Goal: Information Seeking & Learning: Learn about a topic

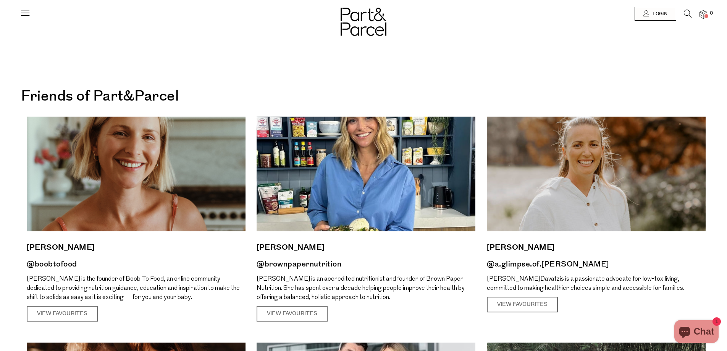
click at [359, 23] on img at bounding box center [364, 22] width 46 height 28
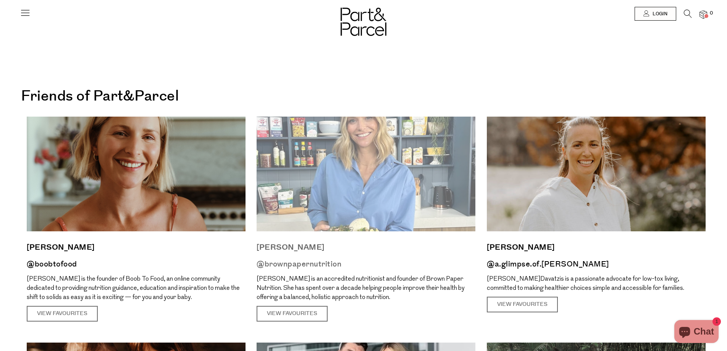
drag, startPoint x: 402, startPoint y: 299, endPoint x: 252, endPoint y: 280, distance: 151.4
click at [252, 280] on article "Jacq Alwill @brownpapernutrition Jacqueline Alwill is an accredited nutritionis…" at bounding box center [366, 219] width 230 height 205
click at [408, 300] on p "Jacqueline Alwill is an accredited nutritionist and founder of Brown Paper Nutr…" at bounding box center [366, 288] width 219 height 28
click at [380, 296] on p "Jacqueline Alwill is an accredited nutritionist and founder of Brown Paper Nutr…" at bounding box center [366, 288] width 219 height 28
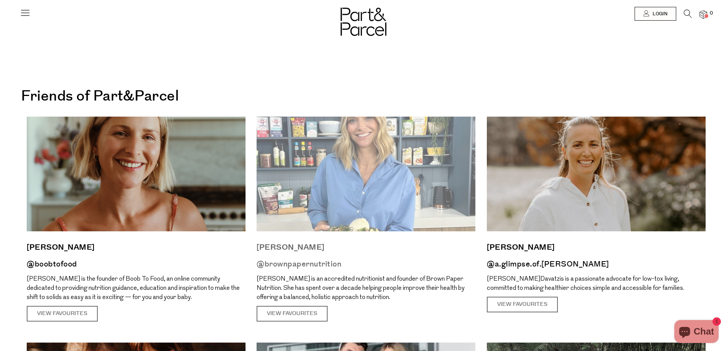
click at [380, 296] on p "Jacqueline Alwill is an accredited nutritionist and founder of Brown Paper Nutr…" at bounding box center [366, 288] width 219 height 28
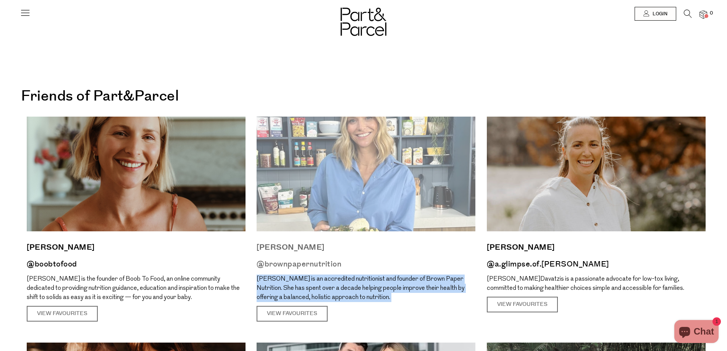
click at [380, 296] on p "Jacqueline Alwill is an accredited nutritionist and founder of Brown Paper Nutr…" at bounding box center [366, 288] width 219 height 28
click at [408, 297] on p "Jacqueline Alwill is an accredited nutritionist and founder of Brown Paper Nutr…" at bounding box center [366, 288] width 219 height 28
drag, startPoint x: 387, startPoint y: 298, endPoint x: 274, endPoint y: 287, distance: 113.7
click at [274, 287] on p "Jacqueline Alwill is an accredited nutritionist and founder of Brown Paper Nutr…" at bounding box center [366, 288] width 219 height 28
click at [389, 295] on p "Jacqueline Alwill is an accredited nutritionist and founder of Brown Paper Nutr…" at bounding box center [366, 288] width 219 height 28
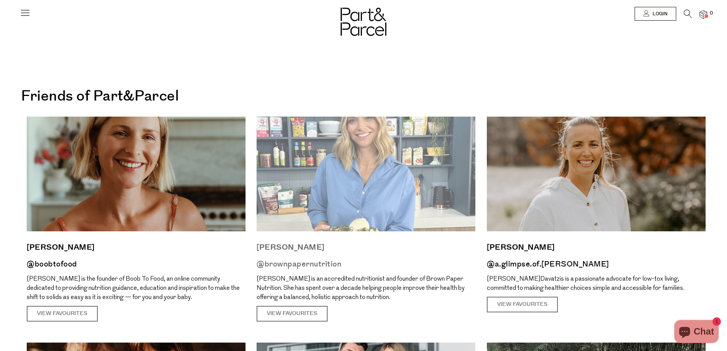
click at [389, 295] on p "Jacqueline Alwill is an accredited nutritionist and founder of Brown Paper Nutr…" at bounding box center [366, 288] width 219 height 28
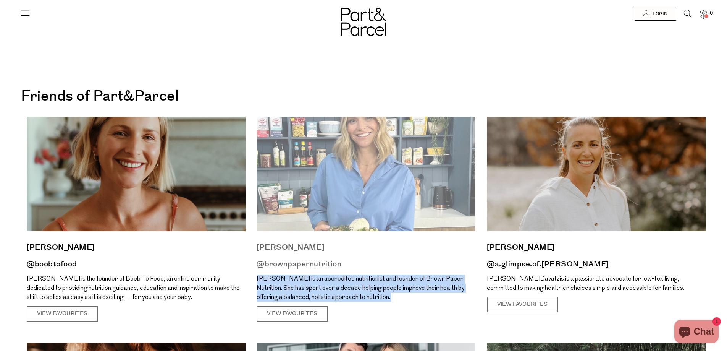
click at [389, 295] on p "Jacqueline Alwill is an accredited nutritionist and founder of Brown Paper Nutr…" at bounding box center [366, 288] width 219 height 28
click at [410, 298] on p "Jacqueline Alwill is an accredited nutritionist and founder of Brown Paper Nutr…" at bounding box center [366, 288] width 219 height 28
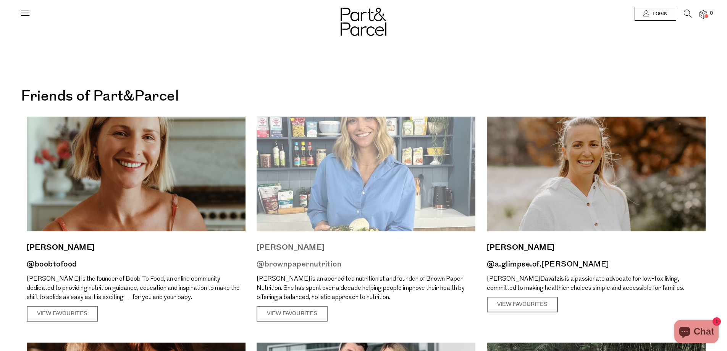
click at [410, 298] on p "Jacqueline Alwill is an accredited nutritionist and founder of Brown Paper Nutr…" at bounding box center [366, 288] width 219 height 28
click at [350, 295] on p "Jacqueline Alwill is an accredited nutritionist and founder of Brown Paper Nutr…" at bounding box center [366, 288] width 219 height 28
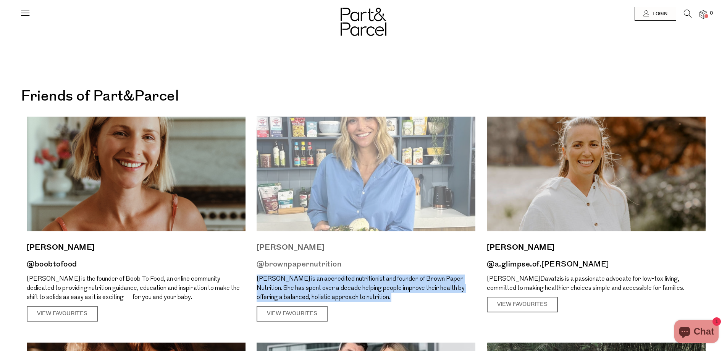
click at [350, 295] on p "Jacqueline Alwill is an accredited nutritionist and founder of Brown Paper Nutr…" at bounding box center [366, 288] width 219 height 28
click at [434, 302] on article "Jacq Alwill @brownpapernutrition Jacqueline Alwill is an accredited nutritionis…" at bounding box center [366, 219] width 230 height 205
